Goal: Task Accomplishment & Management: Complete application form

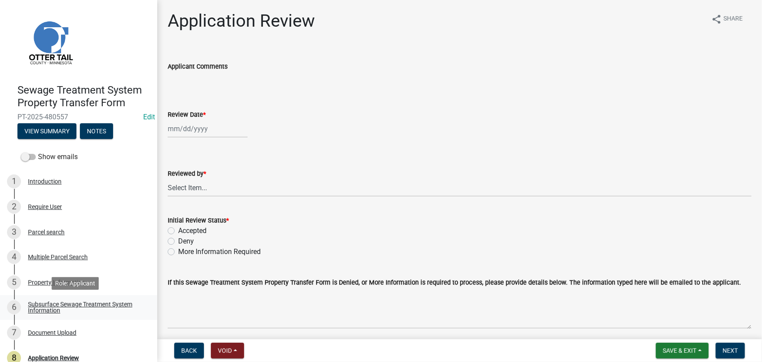
click at [76, 306] on div "Subsurface Sewage Treatment System Information" at bounding box center [85, 307] width 115 height 12
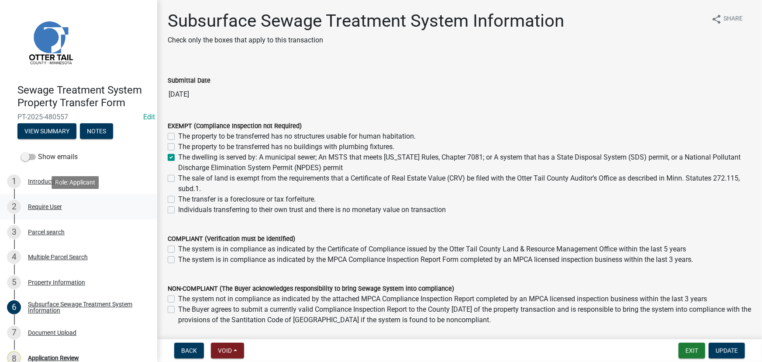
click at [25, 205] on div "2 Require User" at bounding box center [75, 207] width 136 height 14
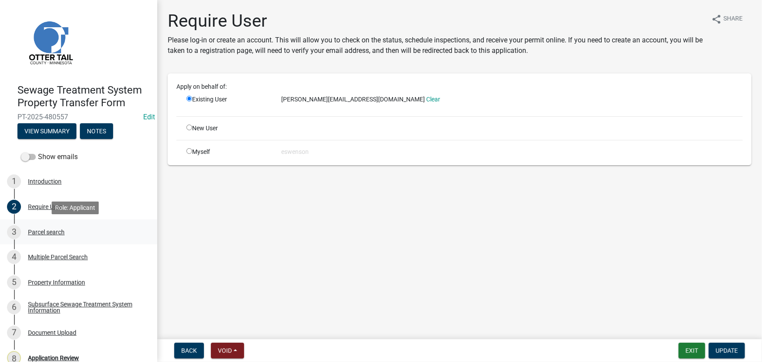
click at [39, 234] on div "Parcel search" at bounding box center [46, 232] width 37 height 6
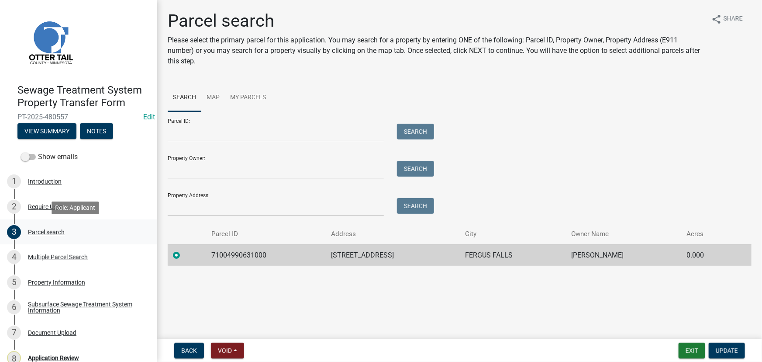
scroll to position [37, 0]
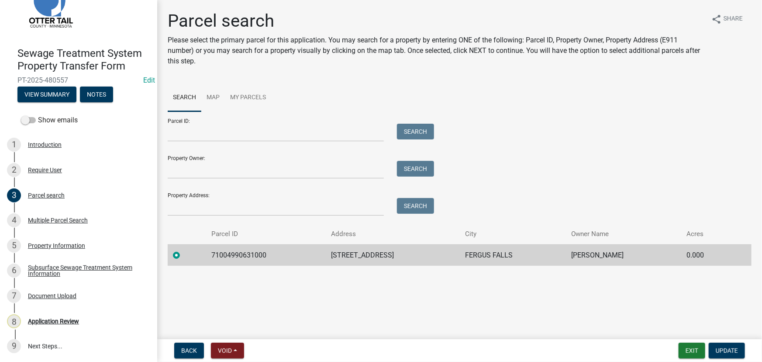
click at [241, 250] on td "71004990631000" at bounding box center [266, 254] width 120 height 21
copy td "71004990631000"
click at [41, 252] on link "5 Property Information" at bounding box center [78, 245] width 157 height 25
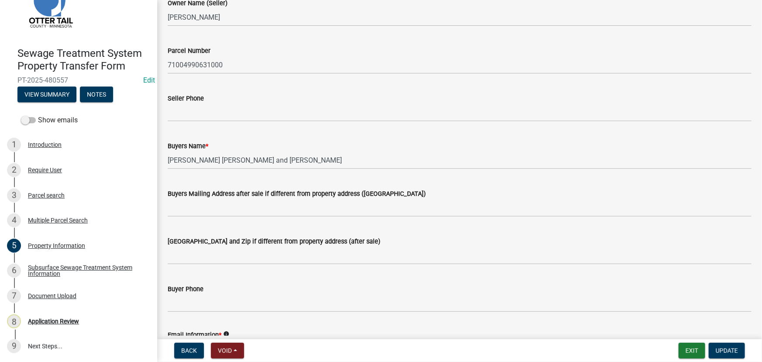
scroll to position [79, 0]
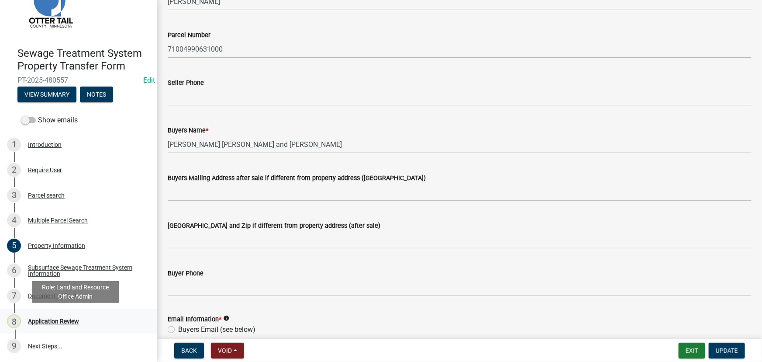
click at [47, 311] on link "8 Application Review" at bounding box center [78, 320] width 157 height 25
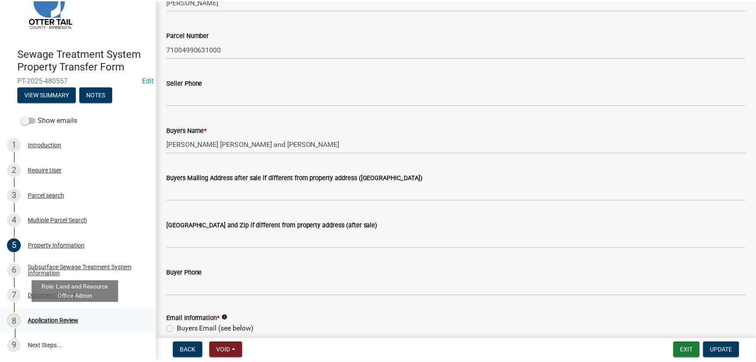
scroll to position [0, 0]
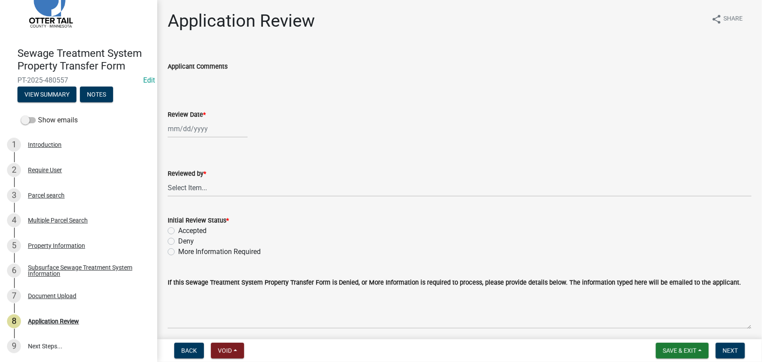
click at [200, 128] on div at bounding box center [208, 129] width 80 height 18
select select "9"
select select "2025"
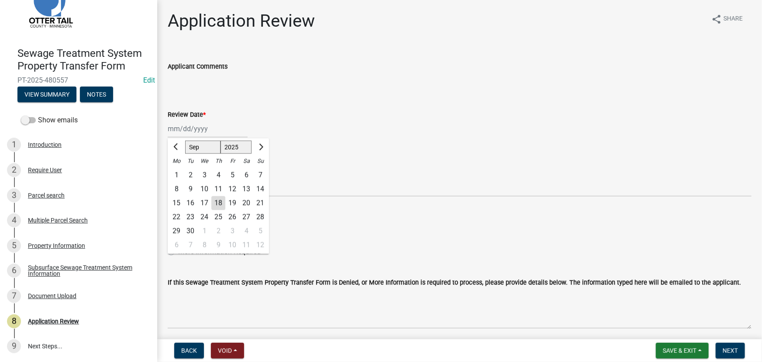
click at [218, 203] on div "18" at bounding box center [218, 203] width 14 height 14
type input "[DATE]"
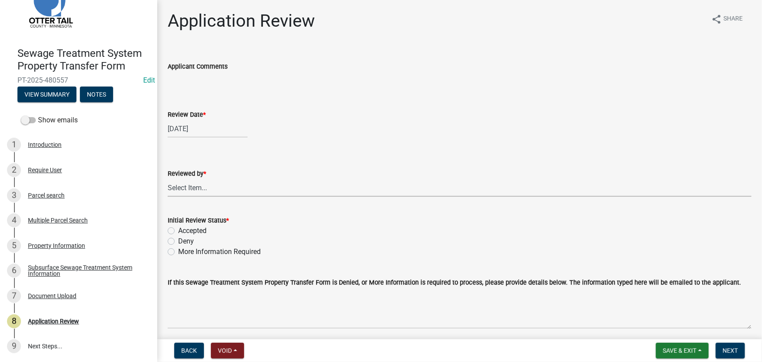
click at [213, 179] on select "Select Item... [PERSON_NAME] [PERSON_NAME] [PERSON_NAME] [PERSON_NAME] [PERSON_…" at bounding box center [460, 188] width 584 height 18
click at [168, 179] on select "Select Item... [PERSON_NAME] [PERSON_NAME] [PERSON_NAME] [PERSON_NAME] [PERSON_…" at bounding box center [460, 188] width 584 height 18
select select "190fd4c8-42ef-492b-a4a0-a0213555944c"
click at [192, 231] on label "Accepted" at bounding box center [192, 230] width 28 height 10
click at [184, 231] on input "Accepted" at bounding box center [181, 228] width 6 height 6
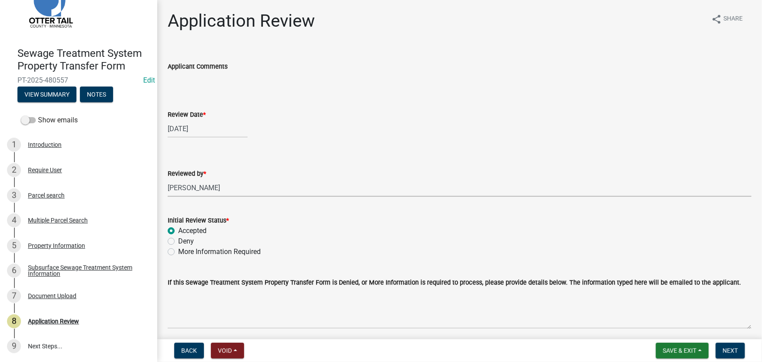
radio input "true"
click at [737, 353] on span "Next" at bounding box center [730, 350] width 15 height 7
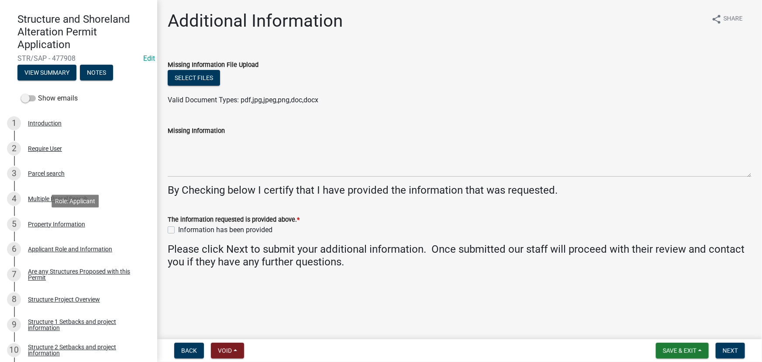
scroll to position [318, 0]
